Goal: Find specific page/section: Find specific page/section

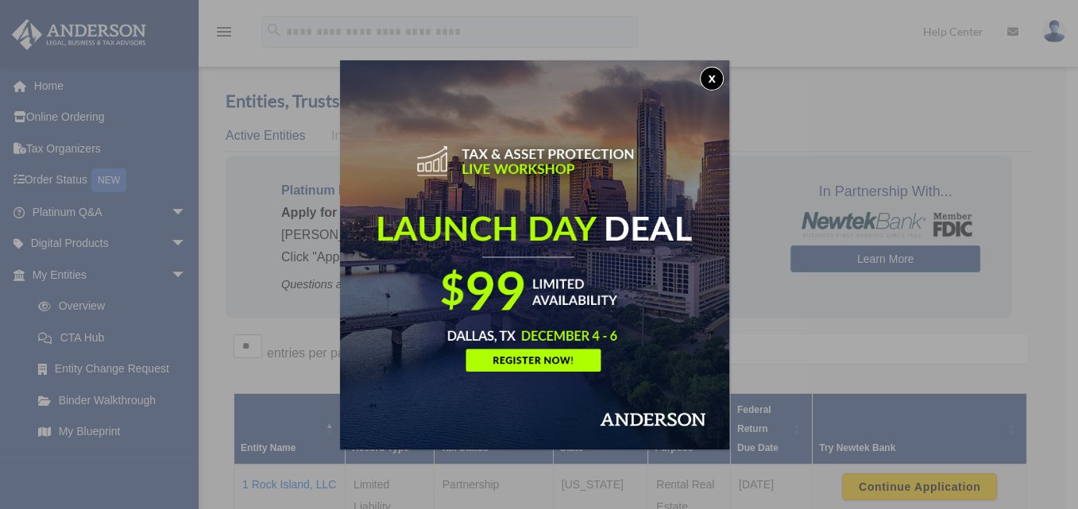
click at [716, 74] on button "x" at bounding box center [712, 79] width 24 height 24
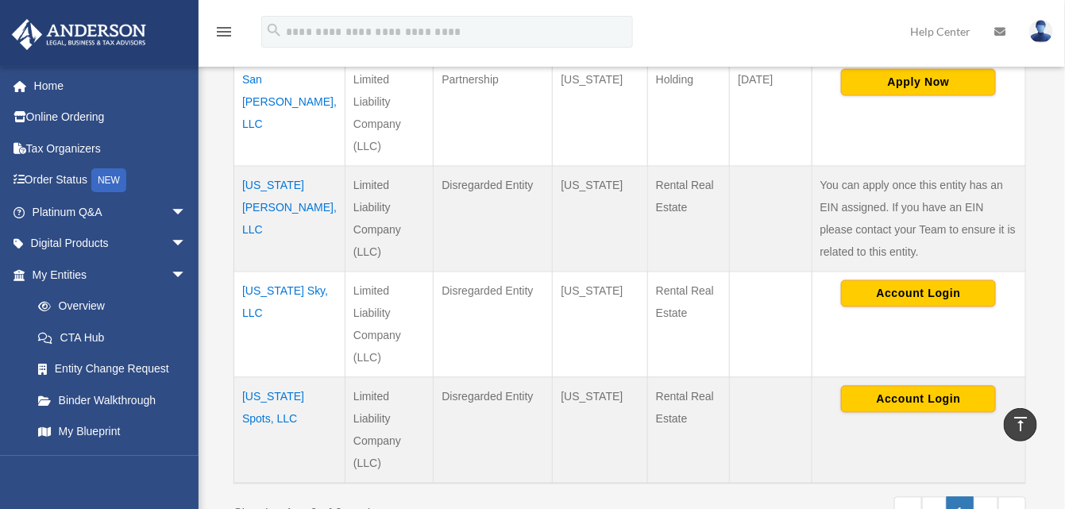
scroll to position [874, 0]
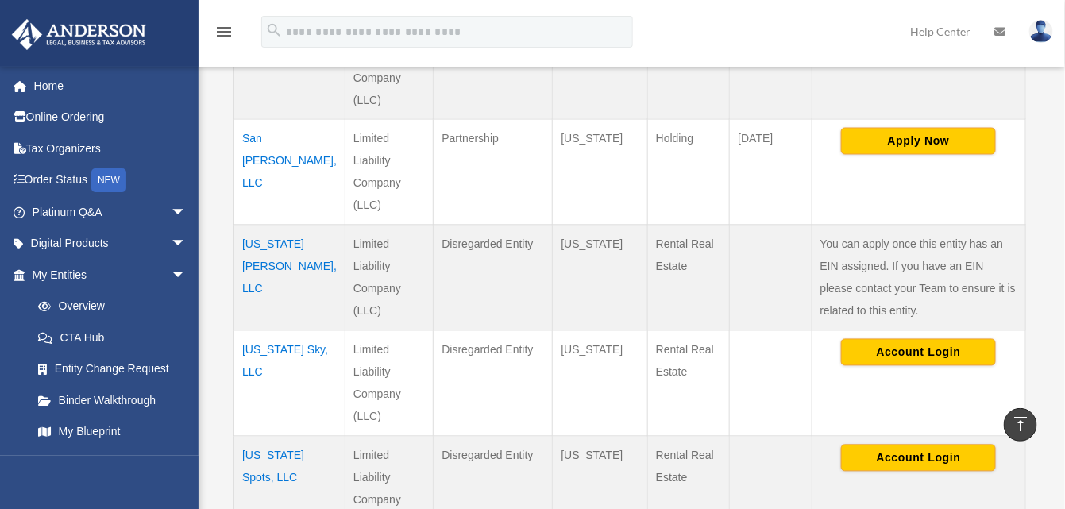
click at [269, 241] on td "[US_STATE][PERSON_NAME], LLC" at bounding box center [289, 278] width 111 height 106
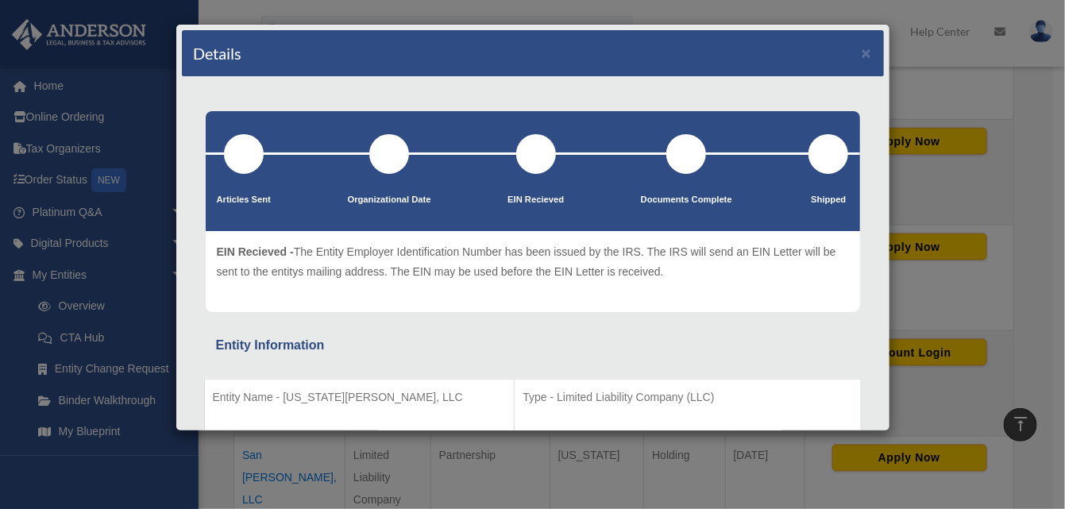
scroll to position [159, 0]
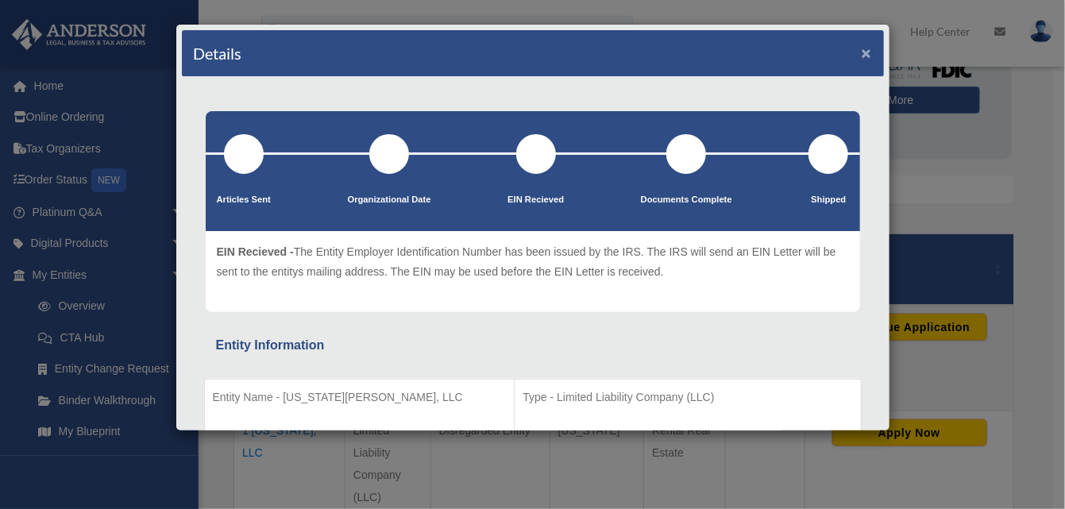
click at [862, 49] on button "×" at bounding box center [867, 52] width 10 height 17
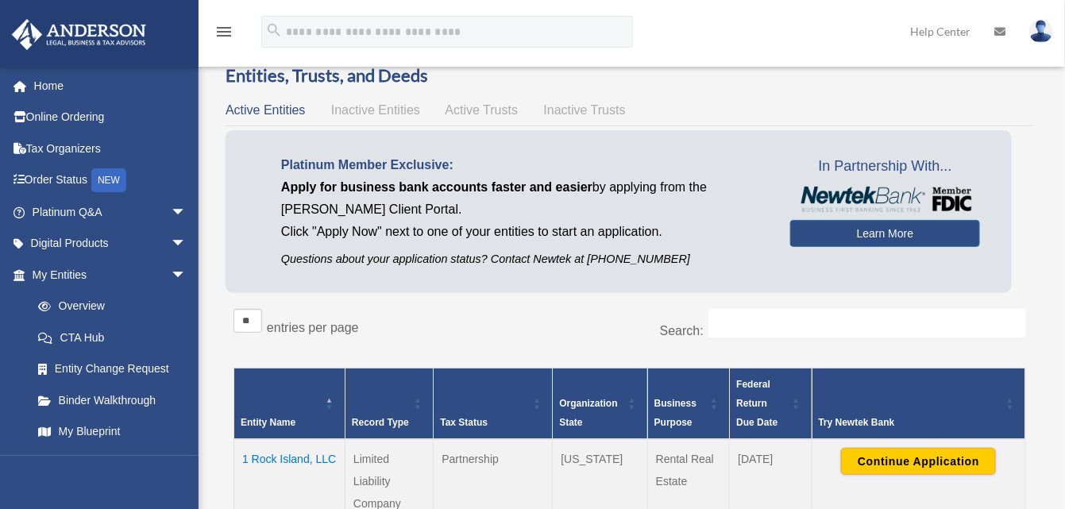
scroll to position [0, 0]
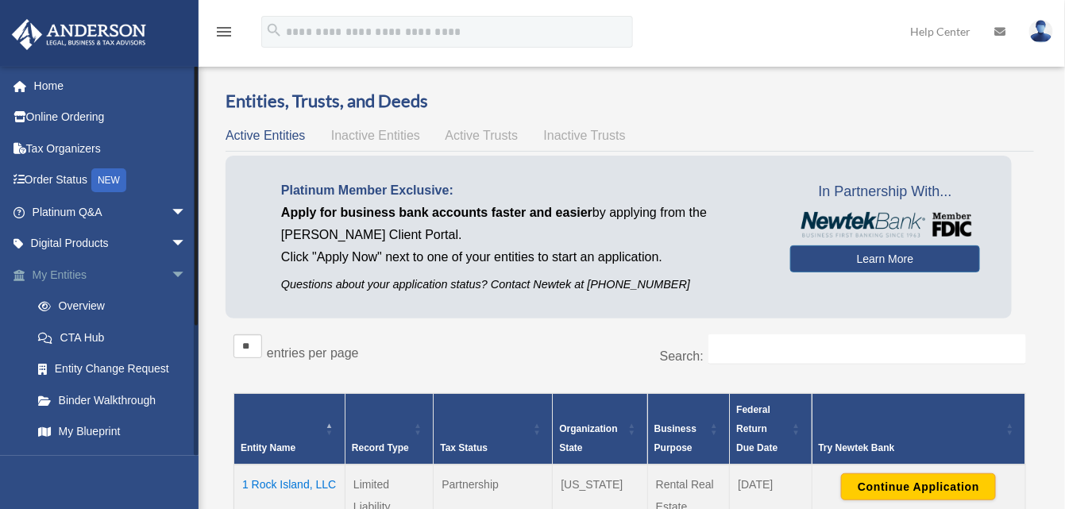
click at [171, 268] on span "arrow_drop_down" at bounding box center [187, 275] width 32 height 33
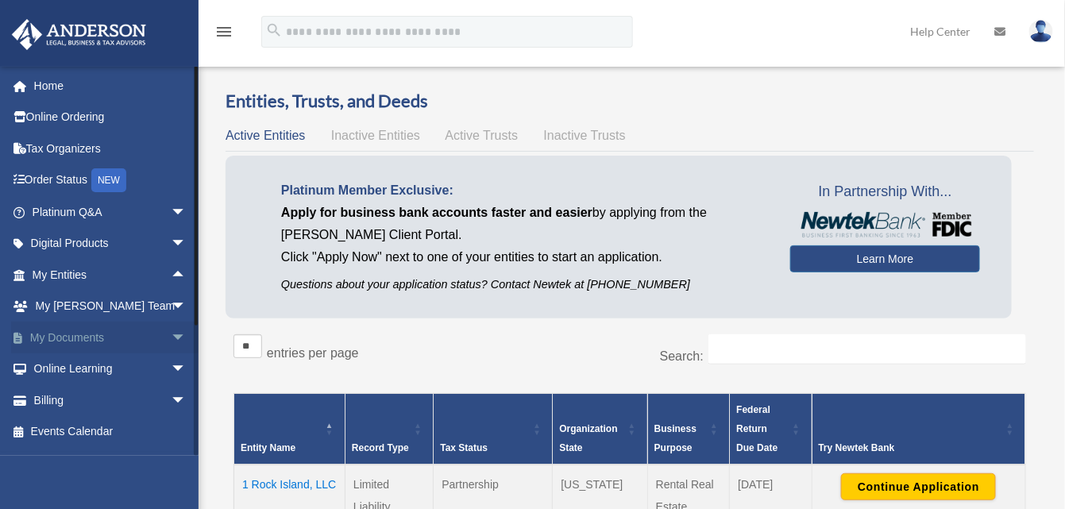
click at [107, 331] on link "My Documents arrow_drop_down" at bounding box center [110, 338] width 199 height 32
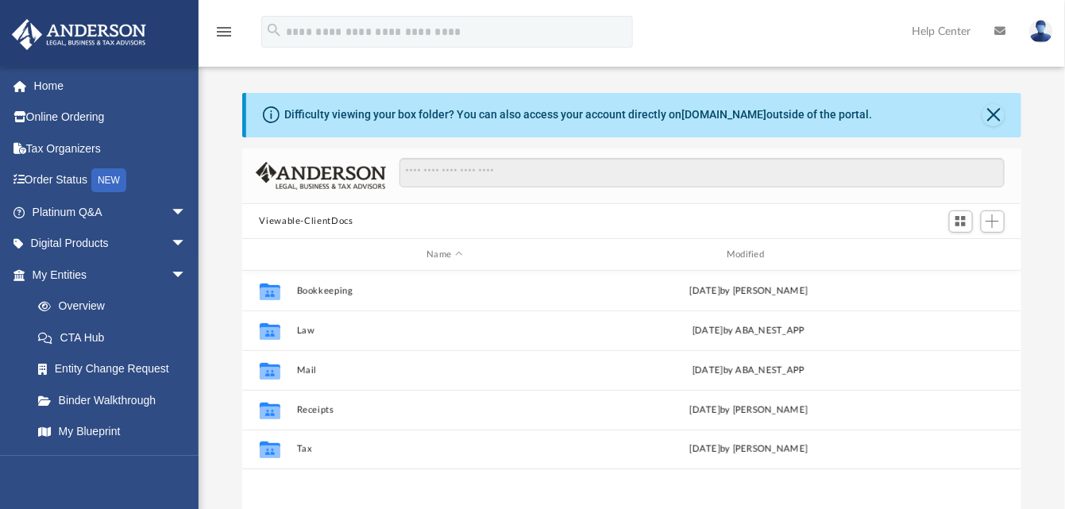
scroll to position [348, 767]
click at [992, 117] on button "Close" at bounding box center [994, 115] width 22 height 22
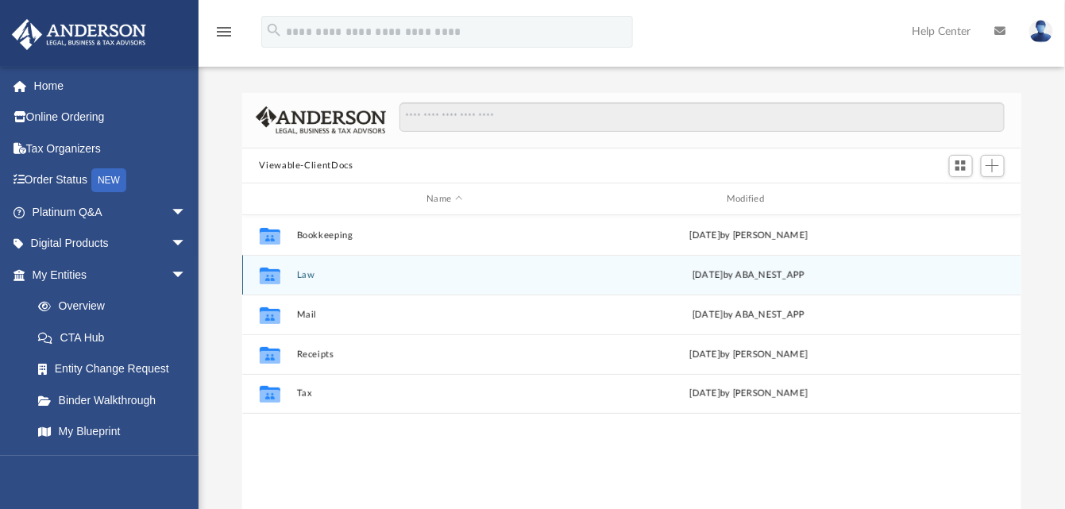
click at [304, 274] on button "Law" at bounding box center [444, 275] width 297 height 10
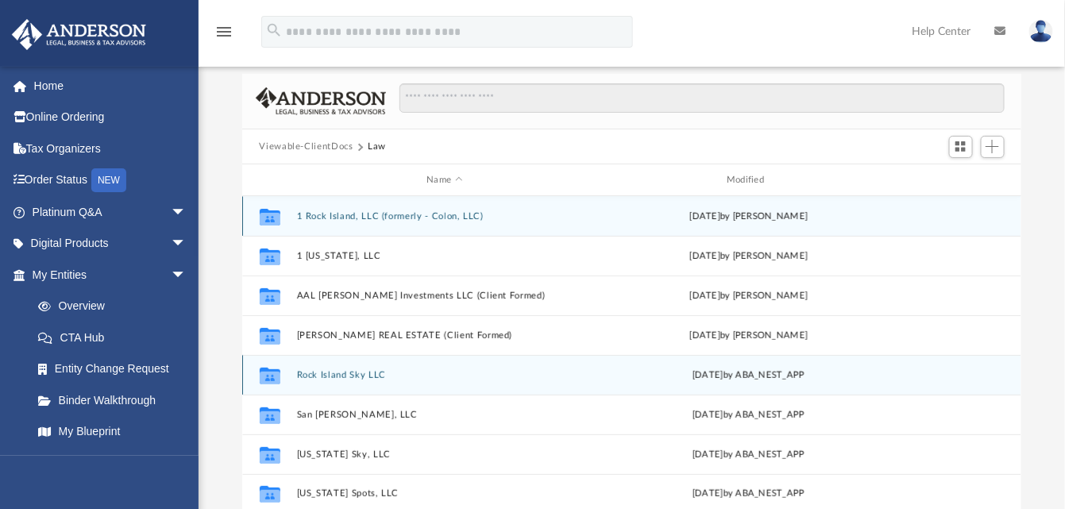
scroll to position [0, 0]
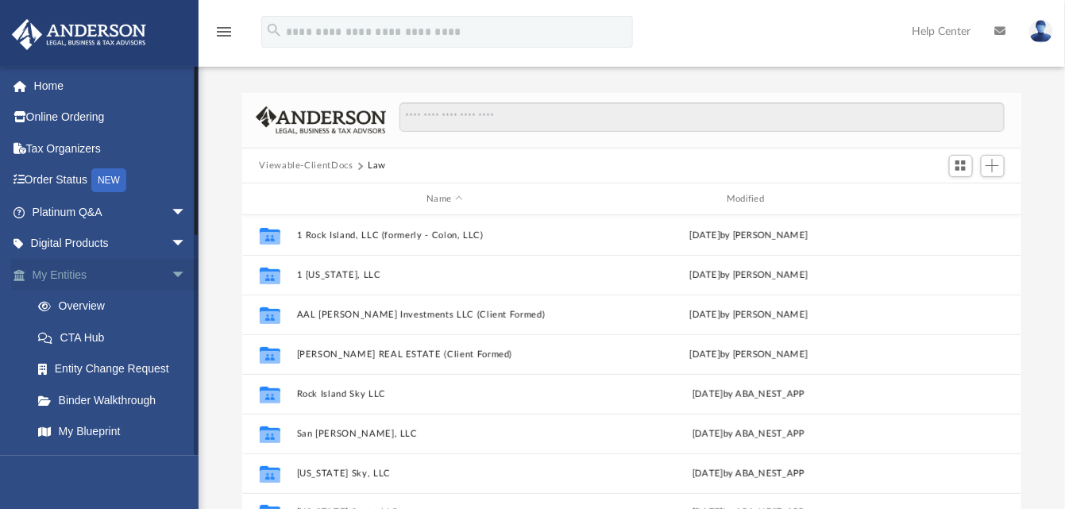
click at [171, 273] on span "arrow_drop_down" at bounding box center [187, 275] width 32 height 33
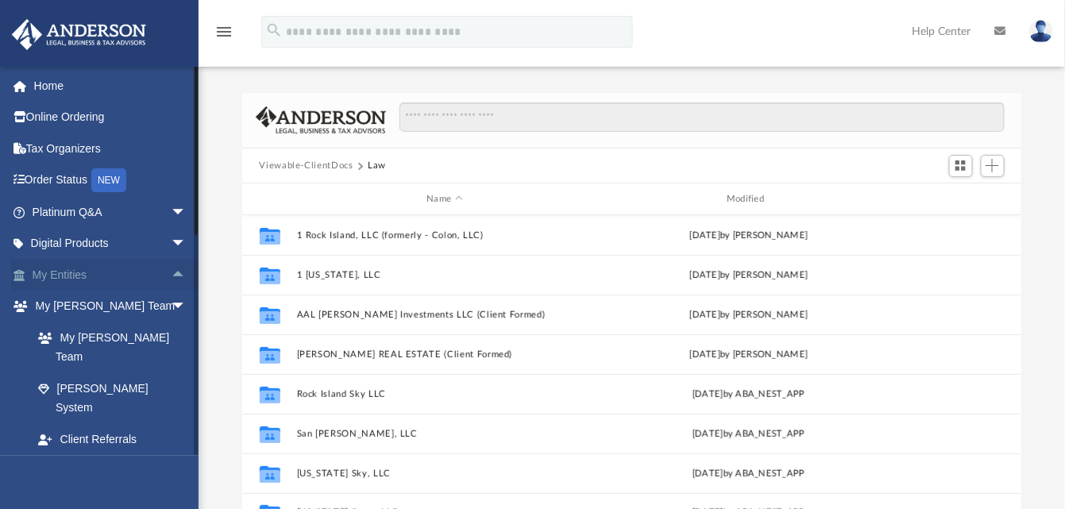
click at [171, 273] on span "arrow_drop_up" at bounding box center [187, 275] width 32 height 33
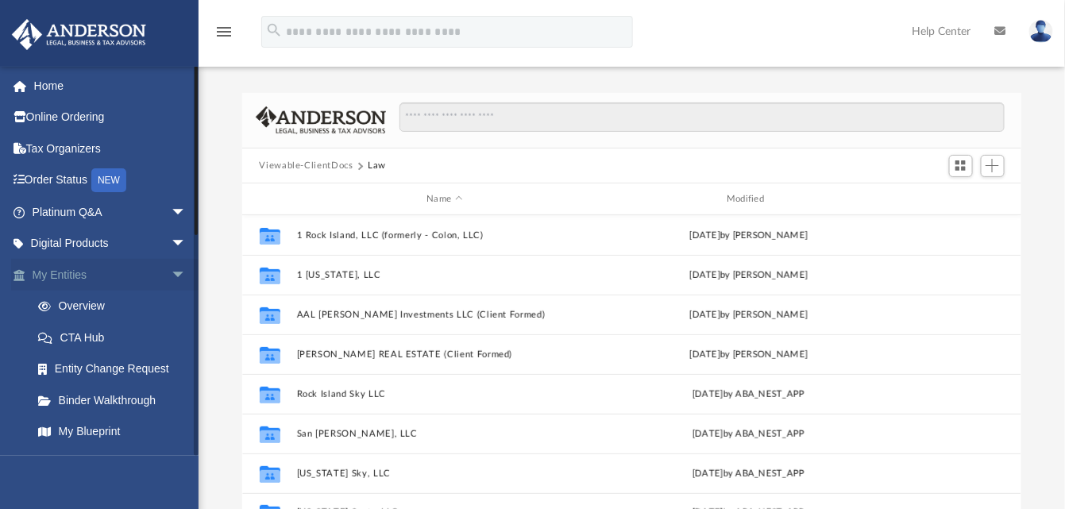
click at [75, 274] on link "My Entities arrow_drop_down" at bounding box center [110, 275] width 199 height 32
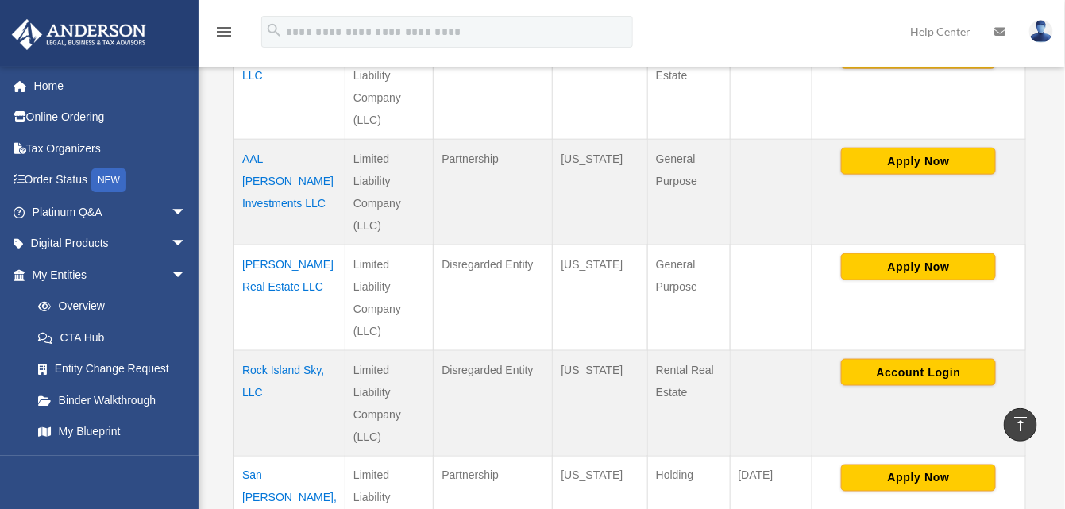
scroll to position [874, 0]
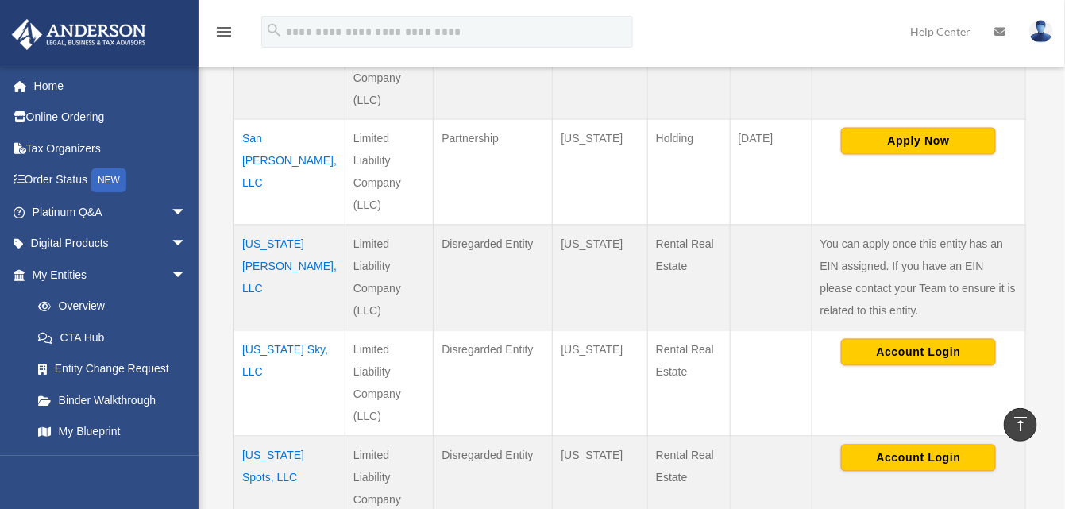
drag, startPoint x: 276, startPoint y: 238, endPoint x: 282, endPoint y: 248, distance: 11.0
click at [282, 248] on td "[US_STATE][PERSON_NAME], LLC" at bounding box center [289, 278] width 111 height 106
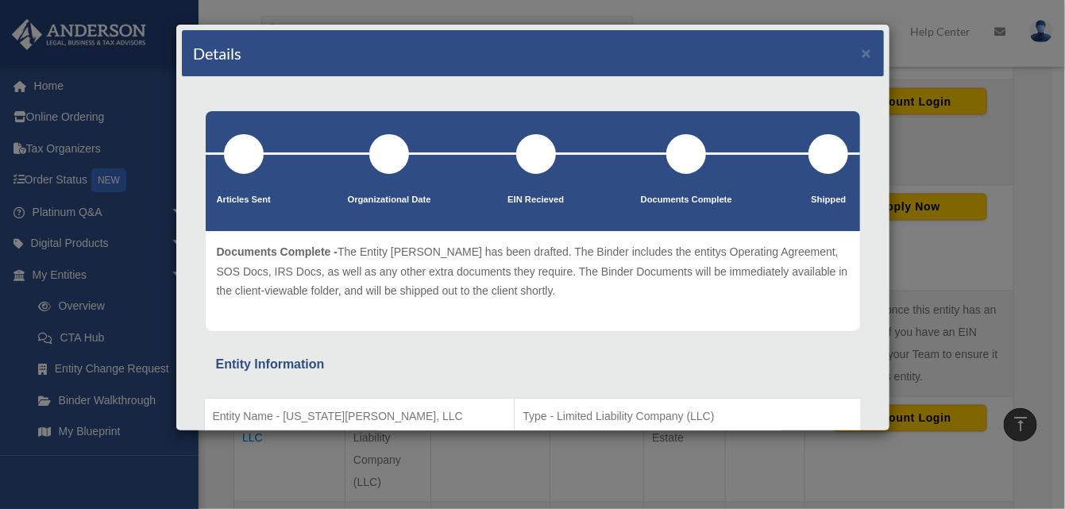
scroll to position [477, 0]
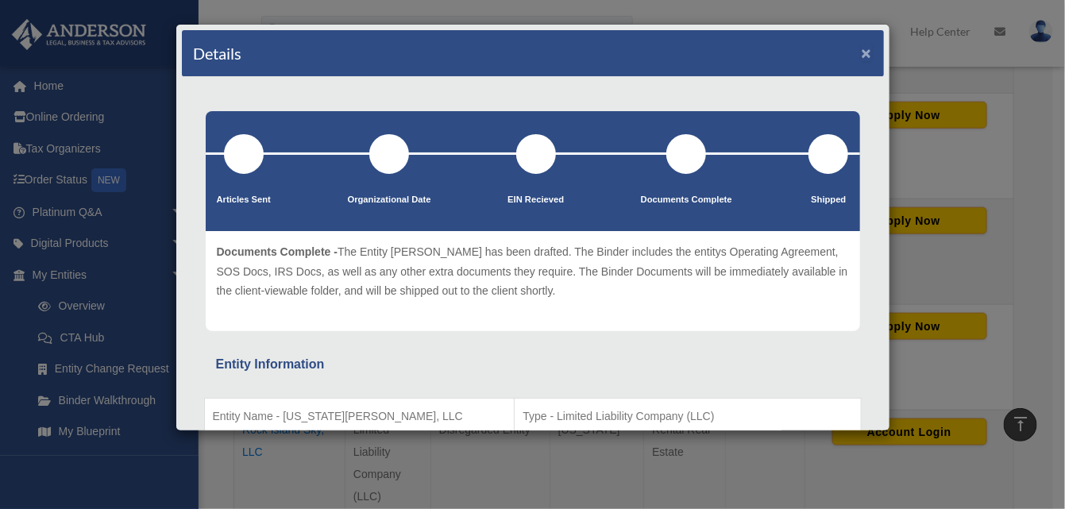
click at [862, 47] on button "×" at bounding box center [867, 52] width 10 height 17
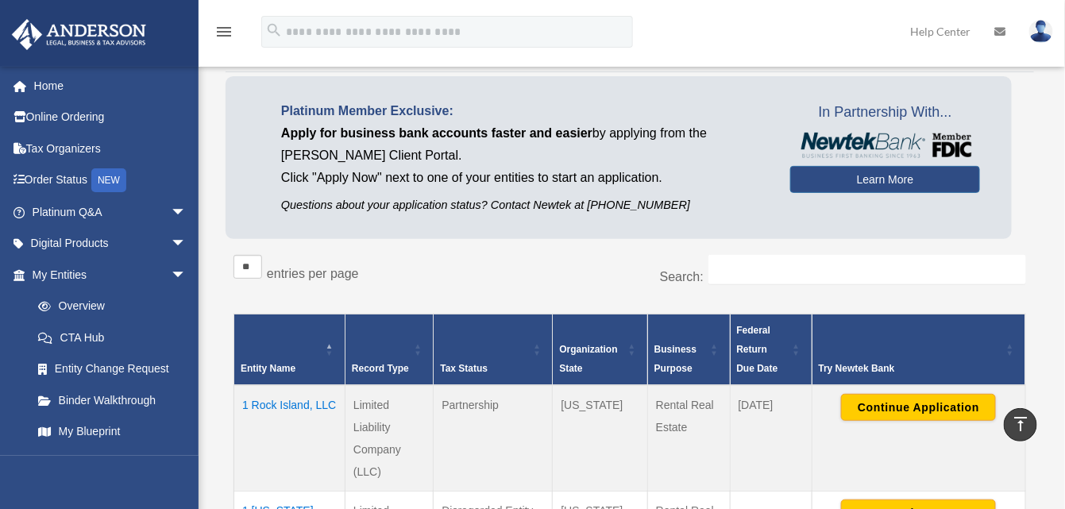
scroll to position [0, 0]
